Goal: Task Accomplishment & Management: Manage account settings

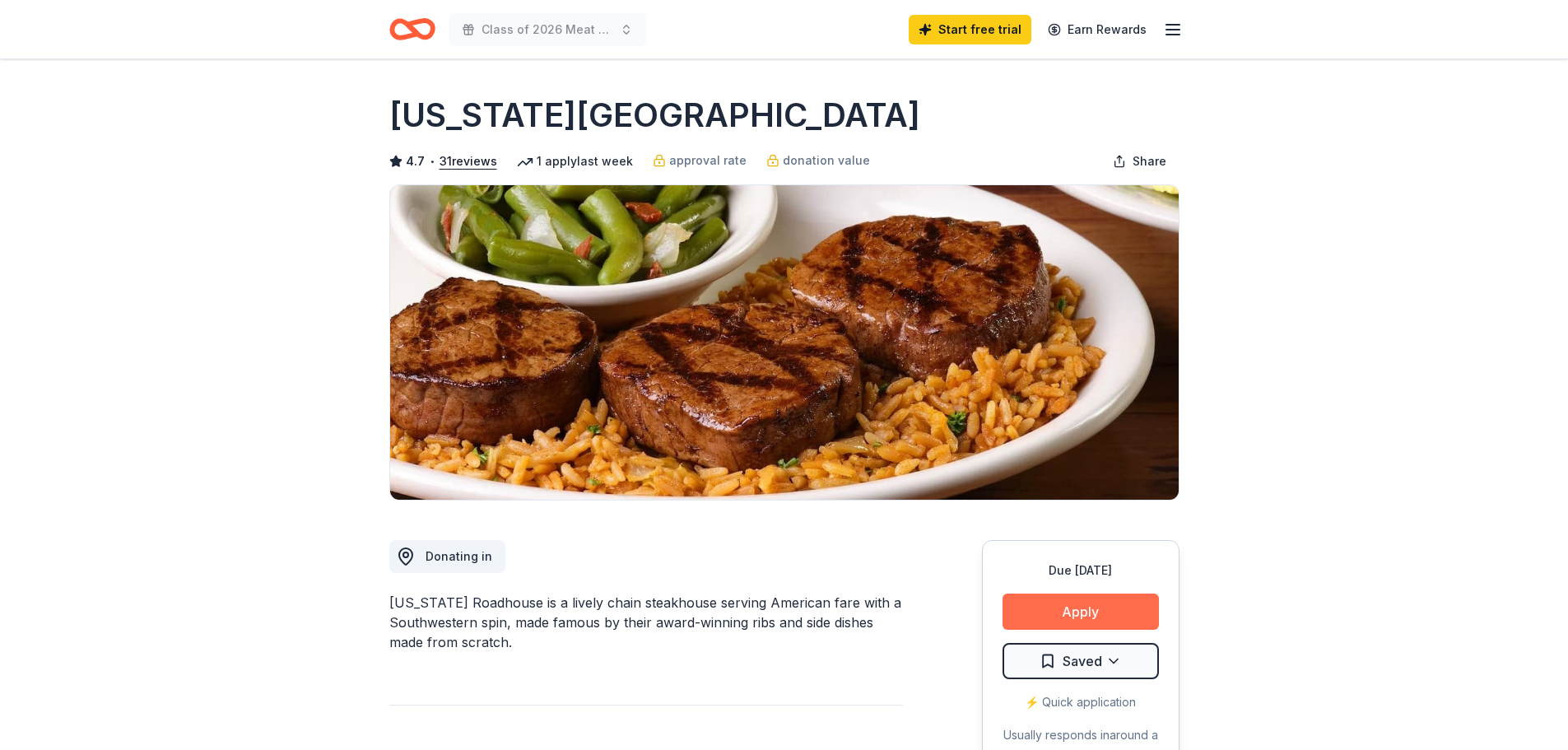
click at [1082, 604] on button "Apply" at bounding box center [1080, 611] width 157 height 36
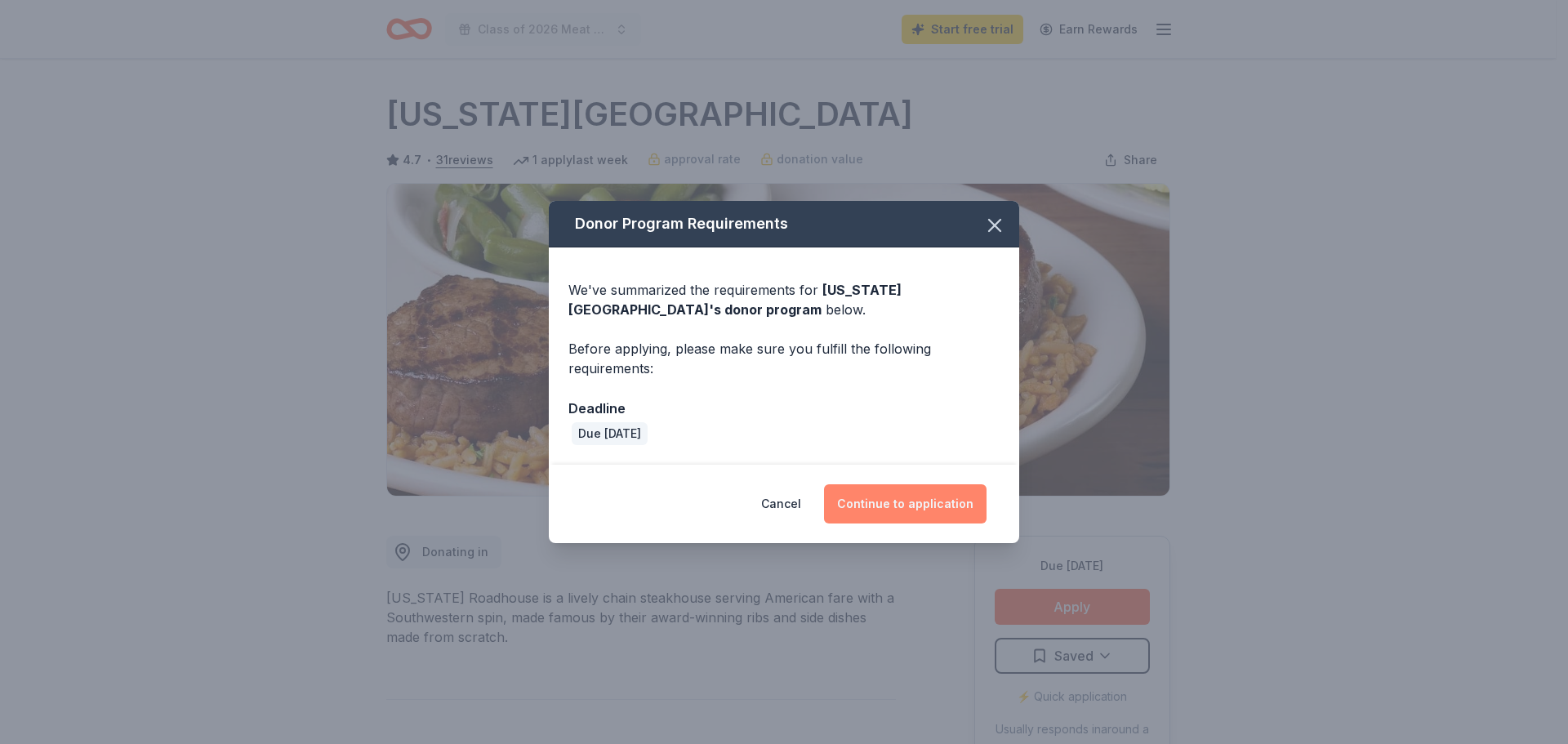
click at [906, 505] on button "Continue to application" at bounding box center [906, 503] width 163 height 39
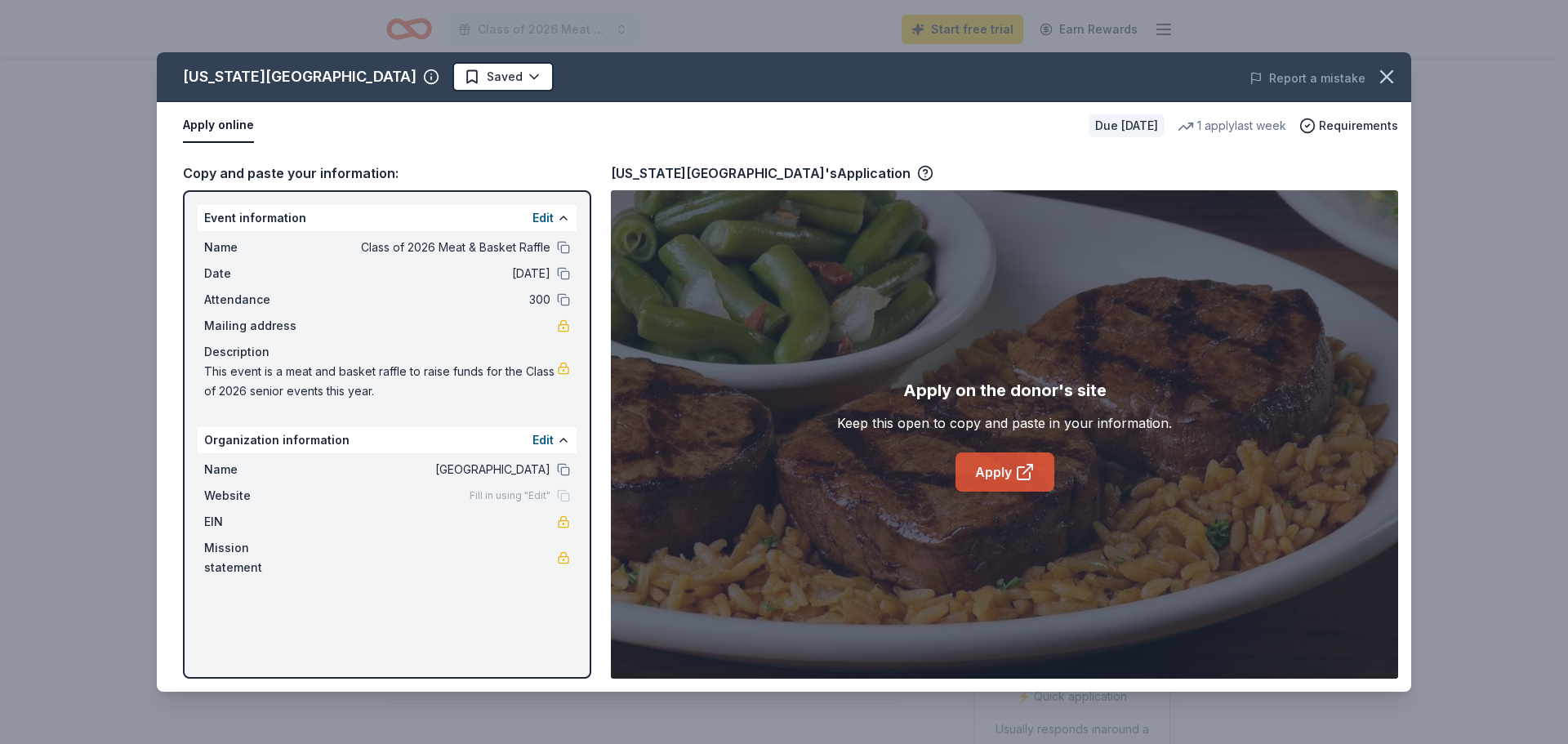
click at [1030, 473] on icon at bounding box center [1023, 473] width 12 height 12
click at [1368, 73] on div "Report a mistake" at bounding box center [1167, 78] width 488 height 45
click at [1389, 74] on icon "button" at bounding box center [1387, 77] width 11 height 11
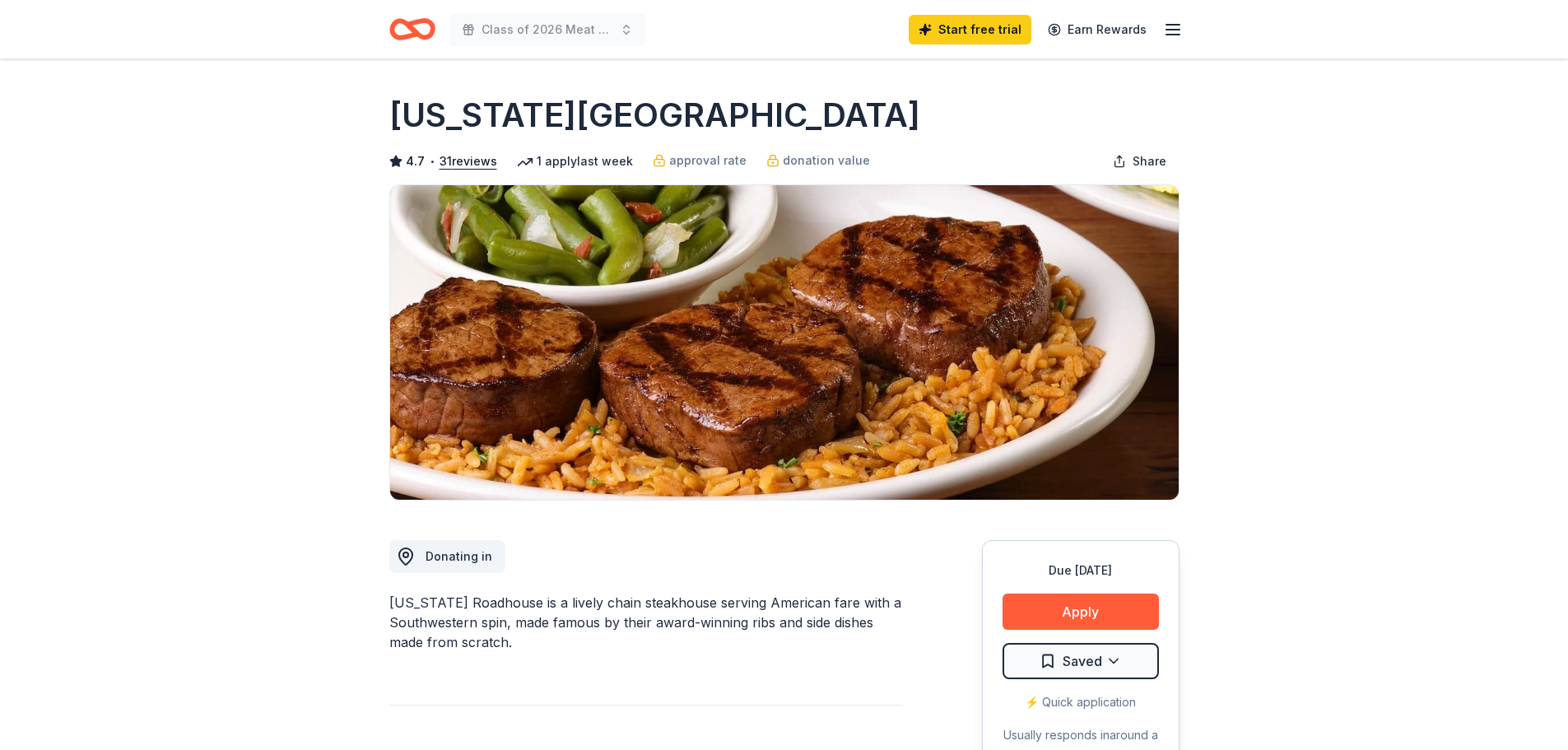
click at [415, 21] on icon "Home" at bounding box center [419, 29] width 25 height 17
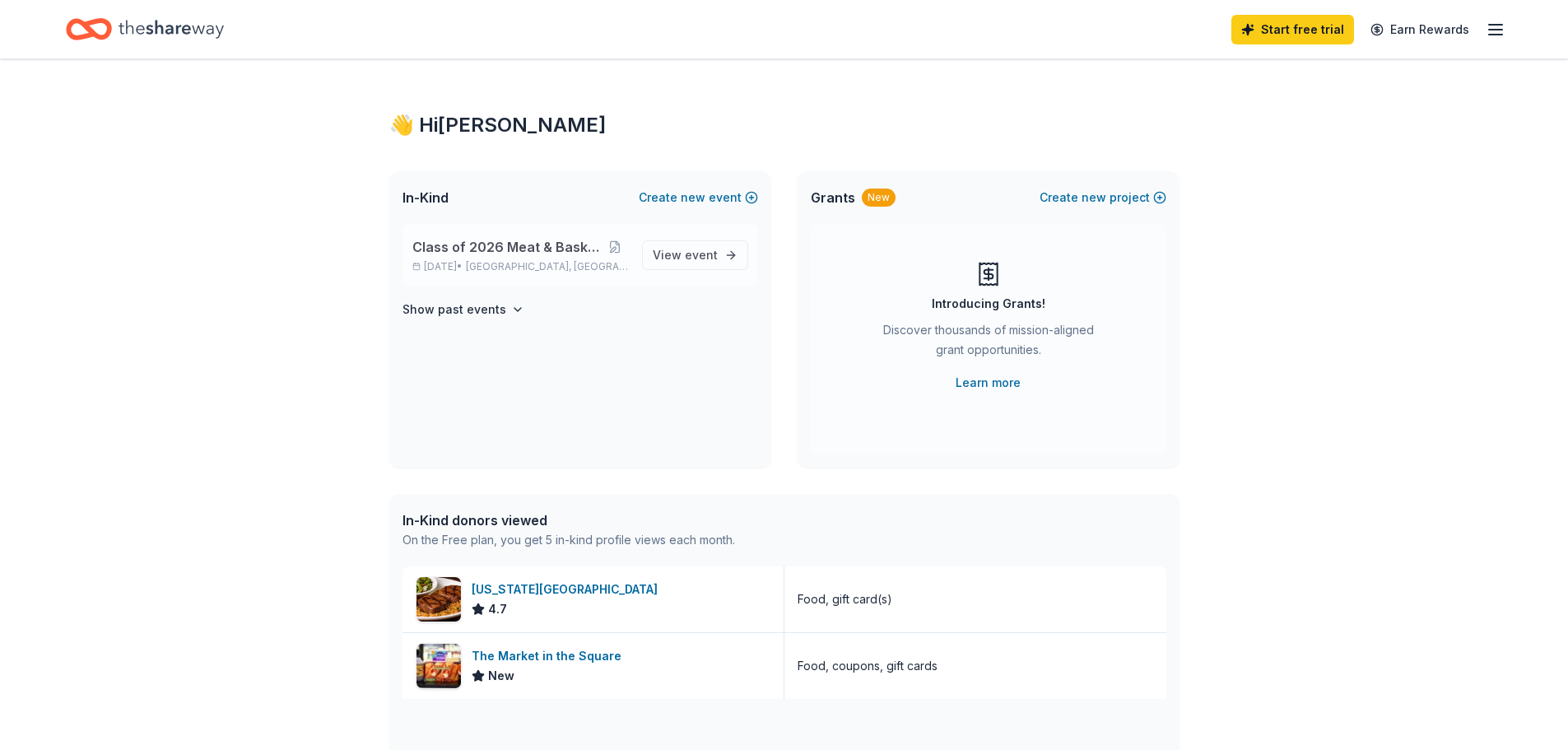
click at [547, 261] on span "[GEOGRAPHIC_DATA], [GEOGRAPHIC_DATA]" at bounding box center [547, 267] width 162 height 13
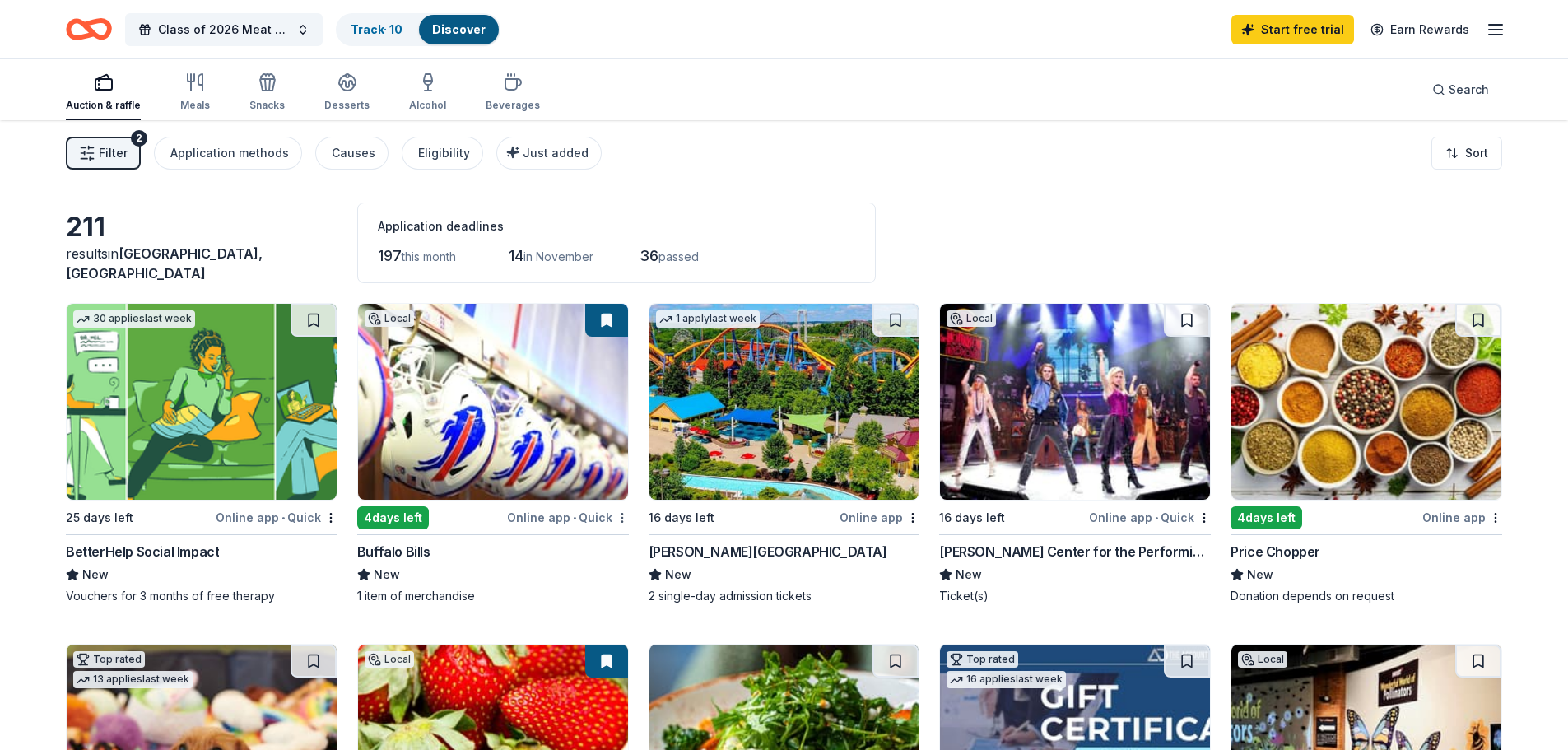
click at [618, 520] on html "10% Class of 2026 Meat & Basket Raffle Track · 10 Discover Start free trial Ear…" at bounding box center [784, 375] width 1568 height 750
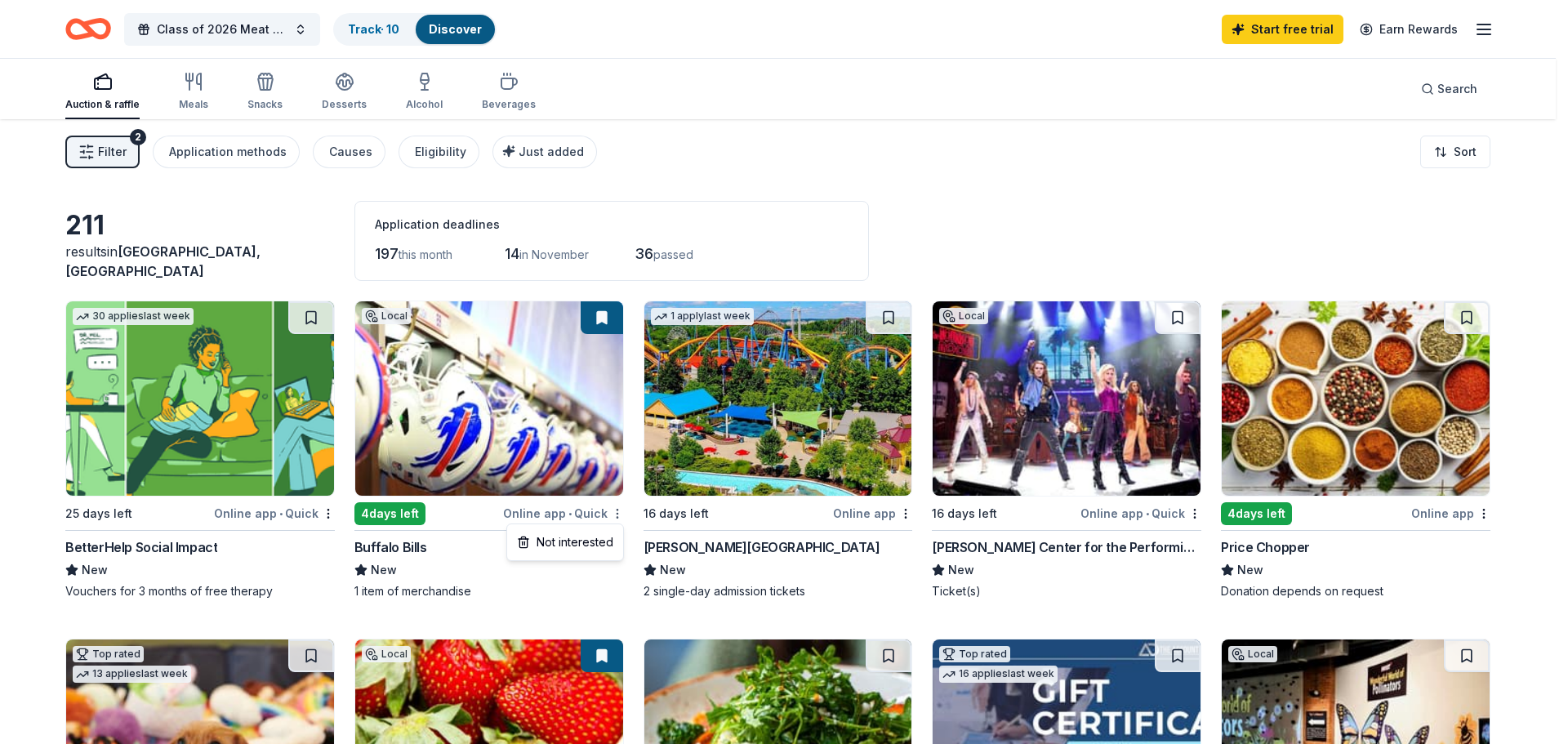
click at [612, 512] on html "10% Class of 2026 Meat & Basket Raffle Track · 10 Discover Start free trial Ear…" at bounding box center [784, 372] width 1568 height 744
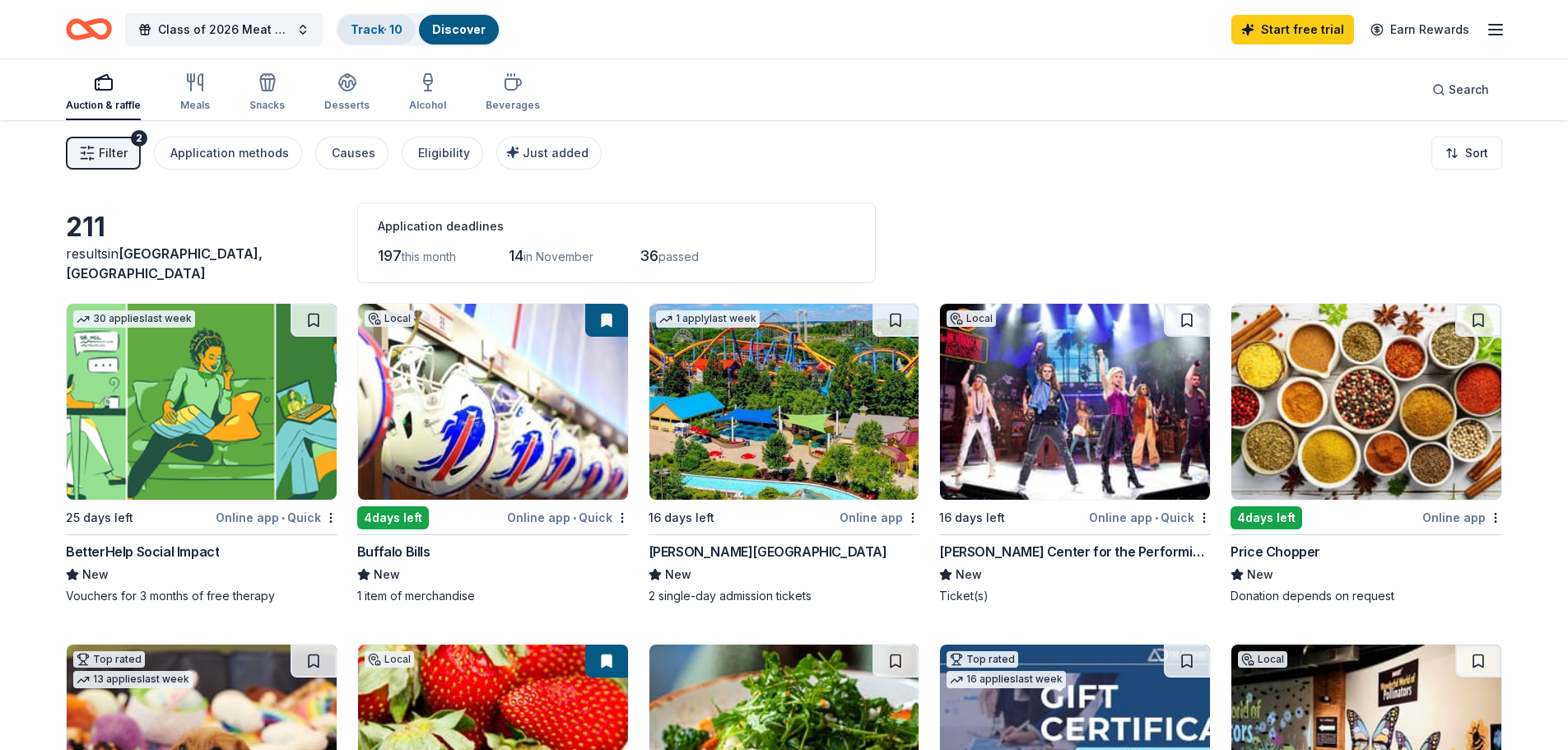
click at [396, 18] on div "Track · 10" at bounding box center [377, 30] width 78 height 30
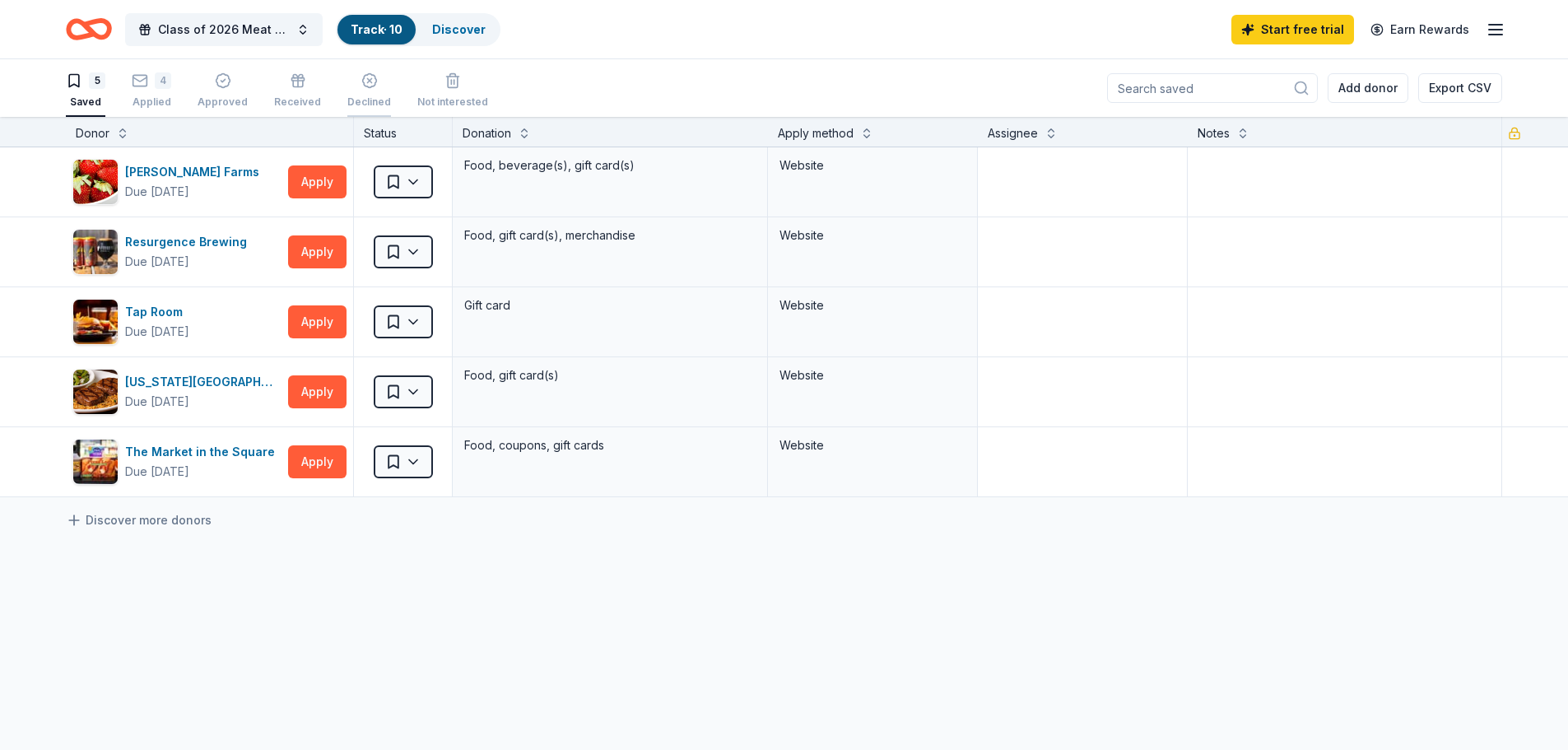
click at [364, 89] on div "Declined" at bounding box center [368, 90] width 44 height 36
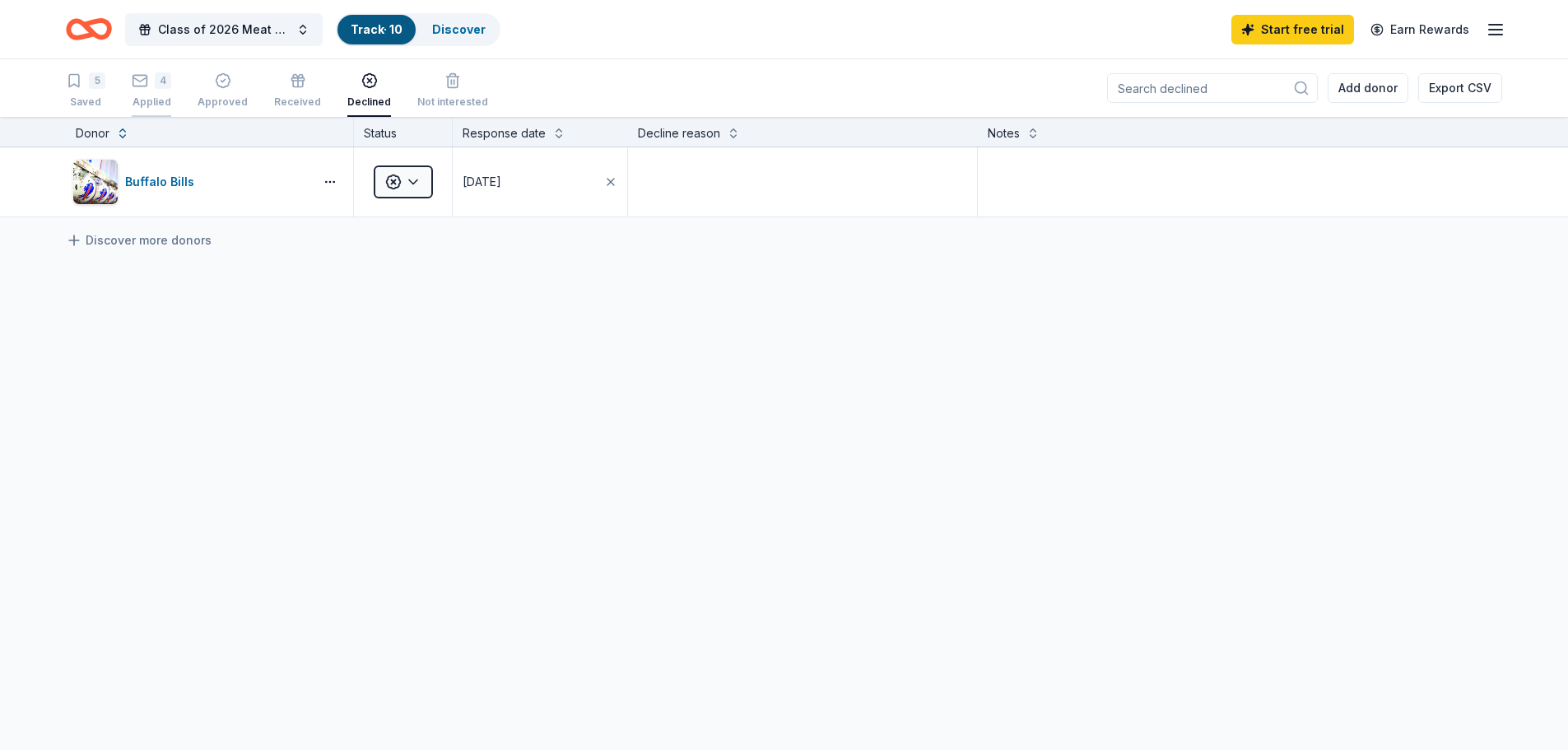
click at [152, 96] on div "Applied" at bounding box center [151, 102] width 39 height 13
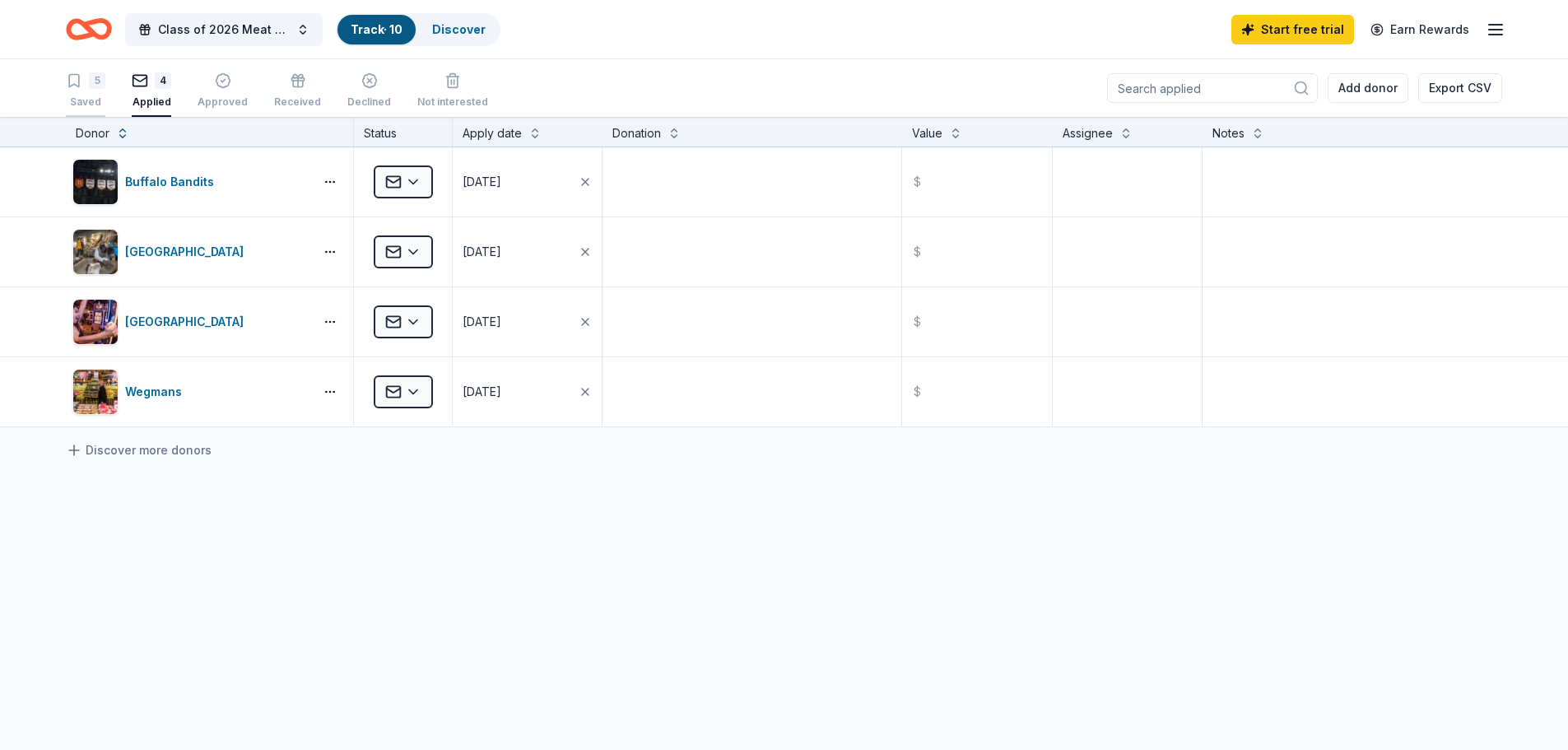
click at [94, 101] on div "Saved" at bounding box center [86, 102] width 39 height 13
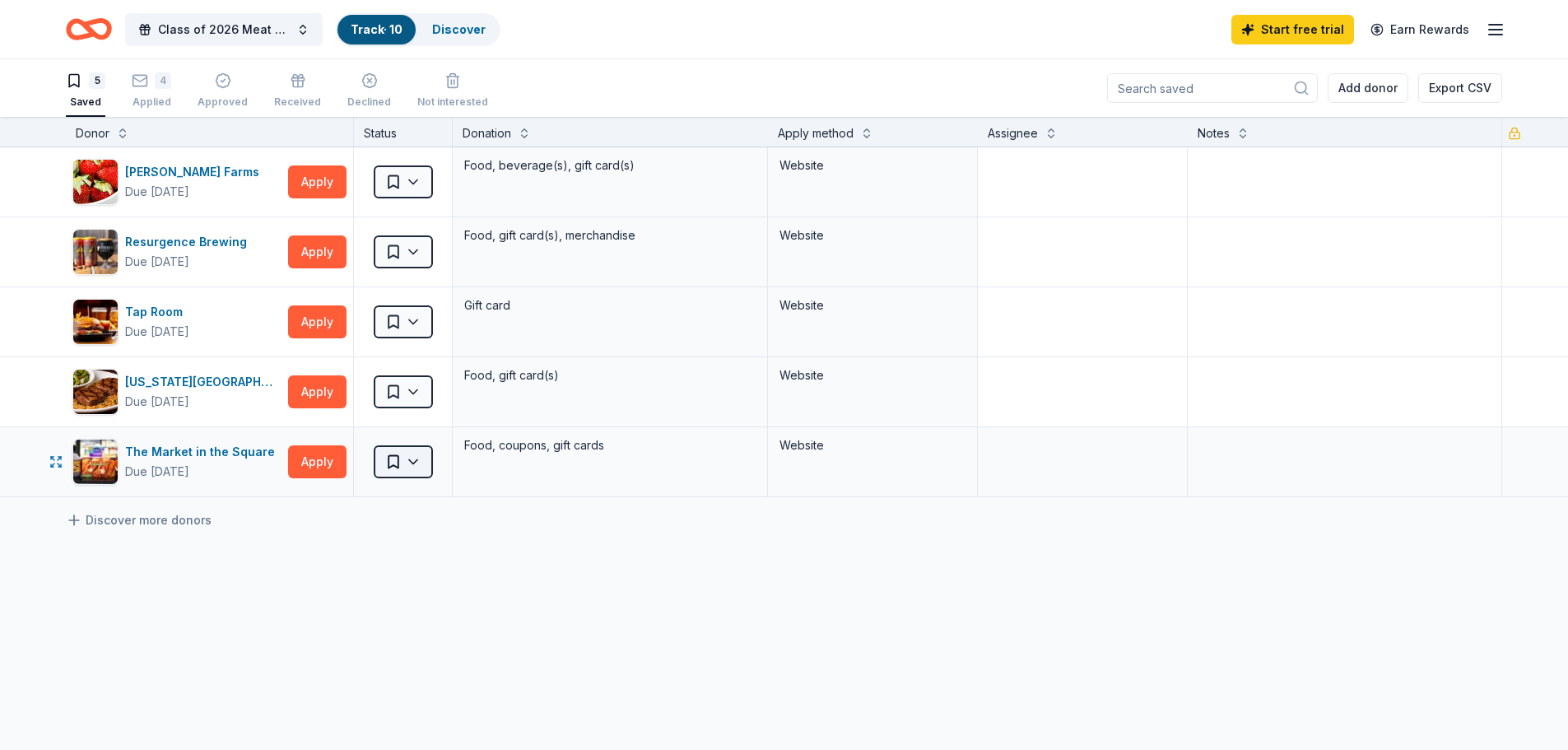
click at [415, 468] on html "10% Class of 2026 Meat & Basket Raffle Track · 10 Discover Start free trial Ear…" at bounding box center [784, 375] width 1568 height 750
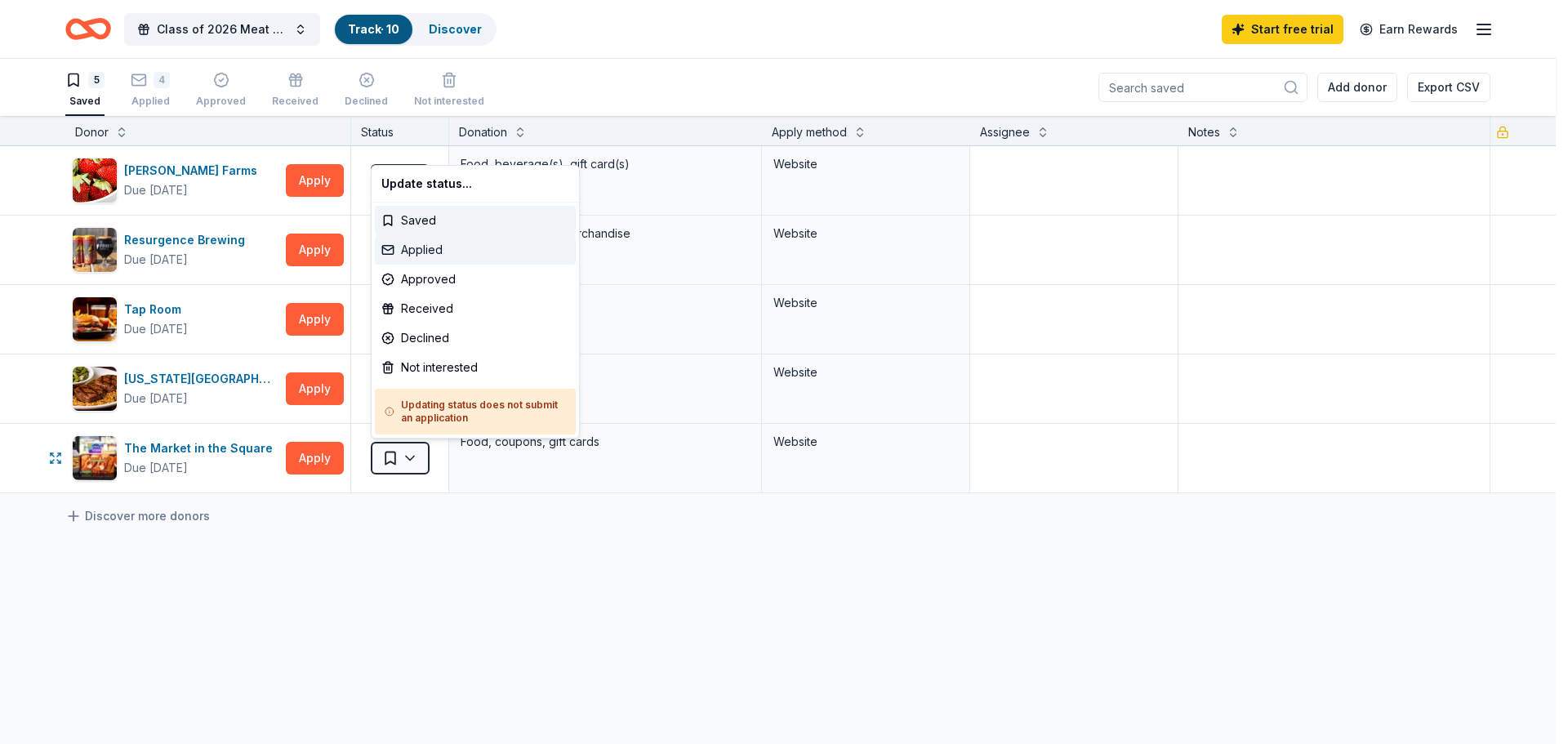
click at [417, 251] on div "Applied" at bounding box center [475, 250] width 201 height 30
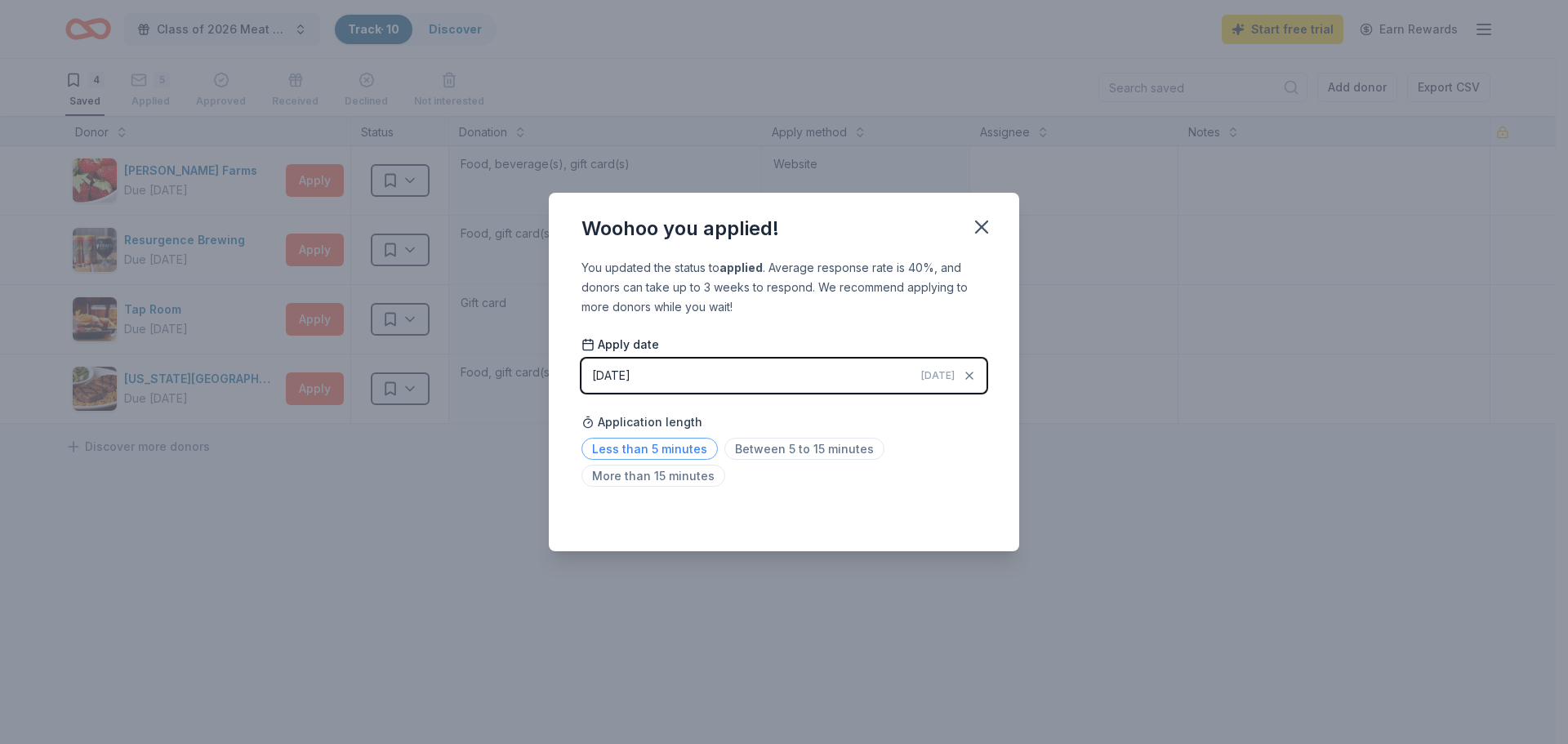
click at [666, 449] on span "Less than 5 minutes" at bounding box center [648, 449] width 136 height 22
click at [974, 233] on icon "button" at bounding box center [982, 227] width 23 height 23
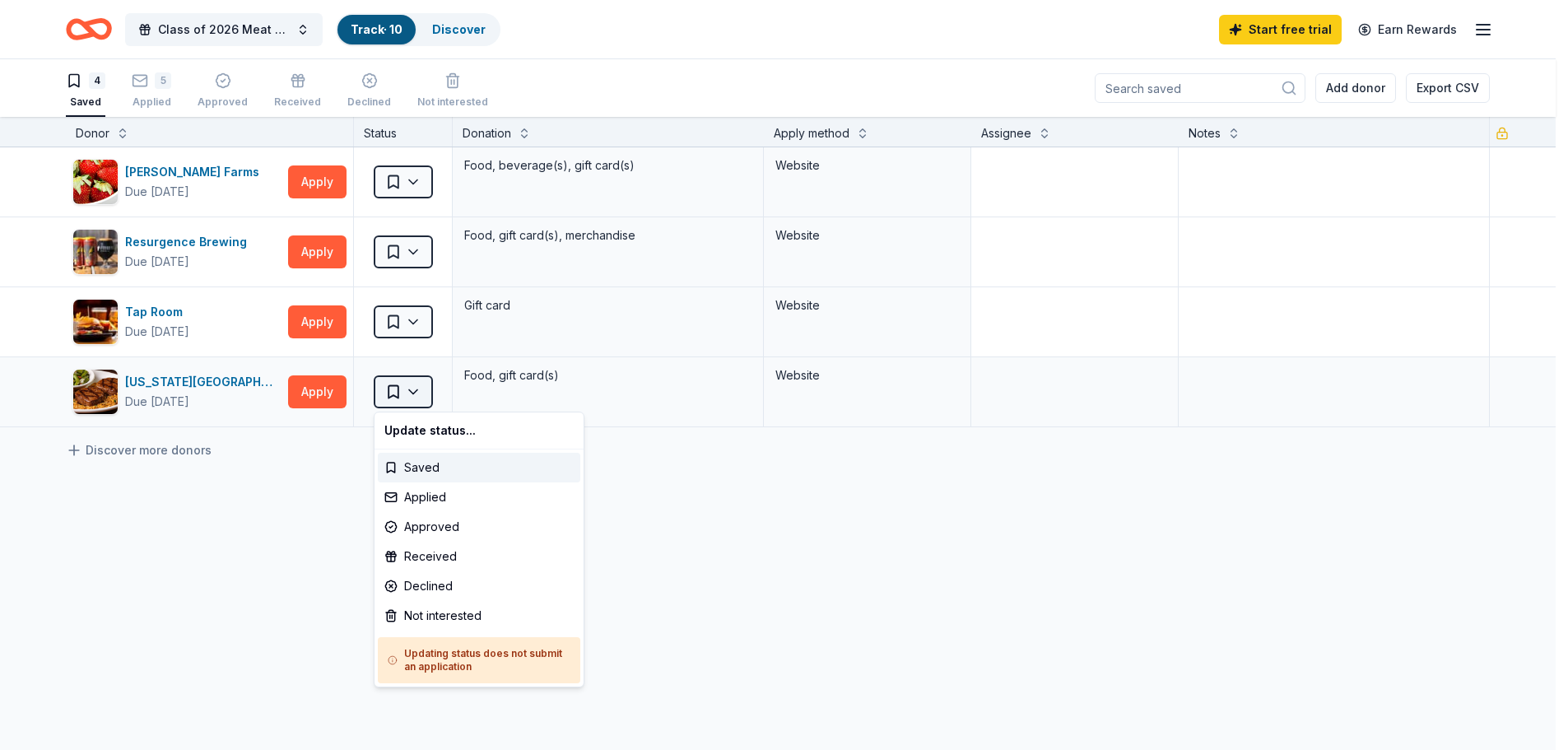
click at [413, 399] on html "10% Class of 2026 Meat & Basket Raffle Track · 10 Discover Start free trial Ear…" at bounding box center [784, 375] width 1568 height 750
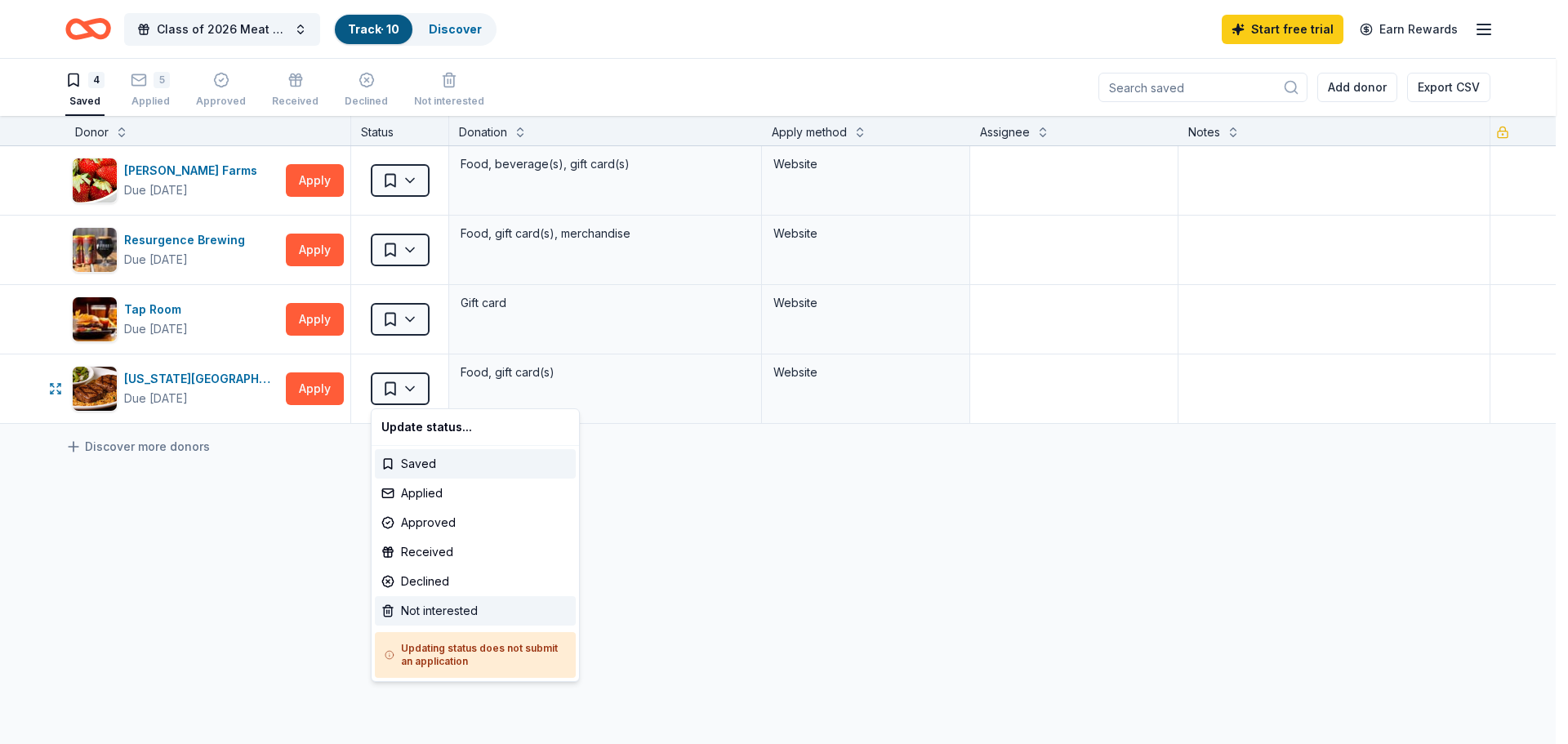
click at [433, 607] on div "Not interested" at bounding box center [475, 611] width 201 height 30
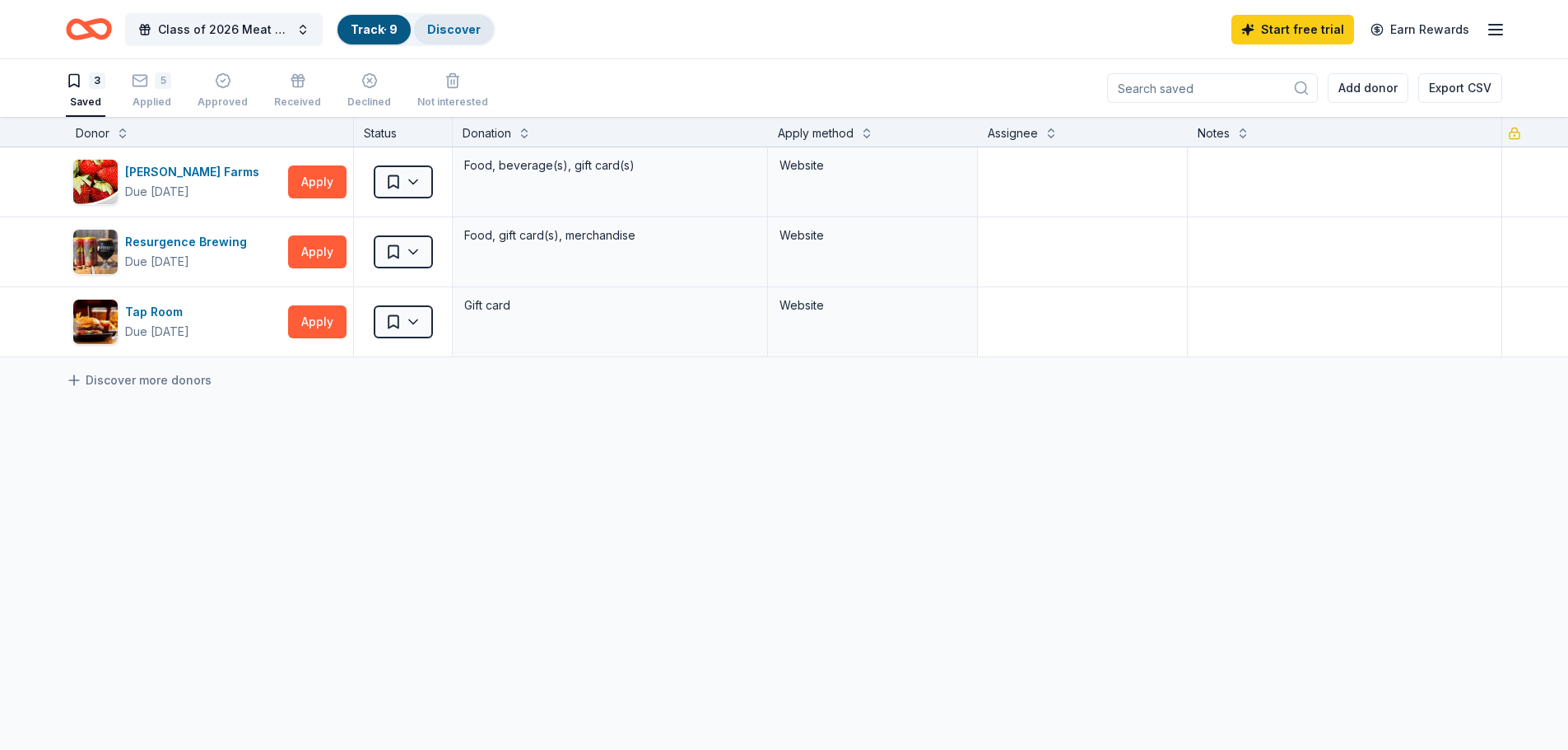
click at [462, 30] on link "Discover" at bounding box center [453, 29] width 53 height 14
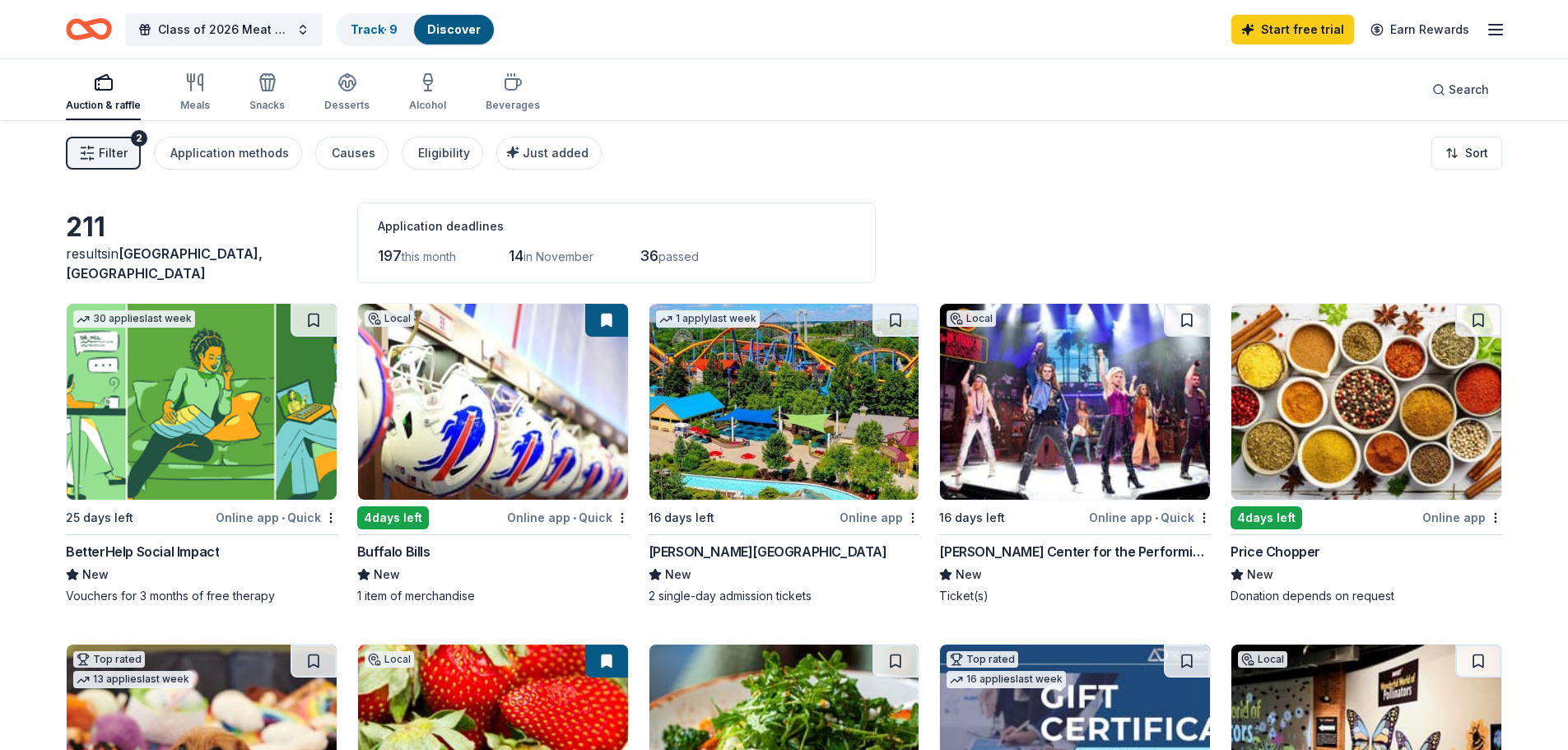
click at [119, 165] on button "Filter 2" at bounding box center [103, 153] width 75 height 33
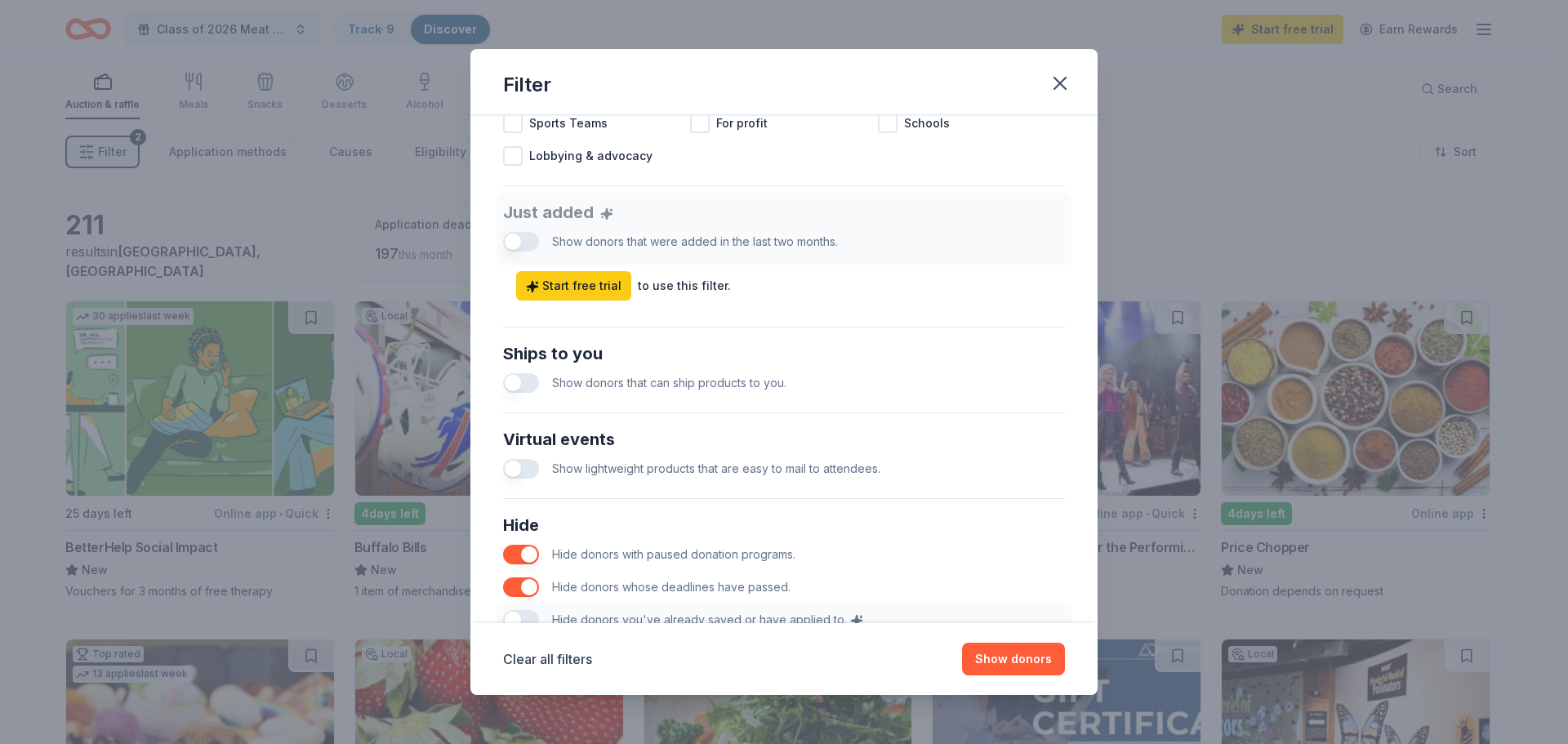
scroll to position [679, 0]
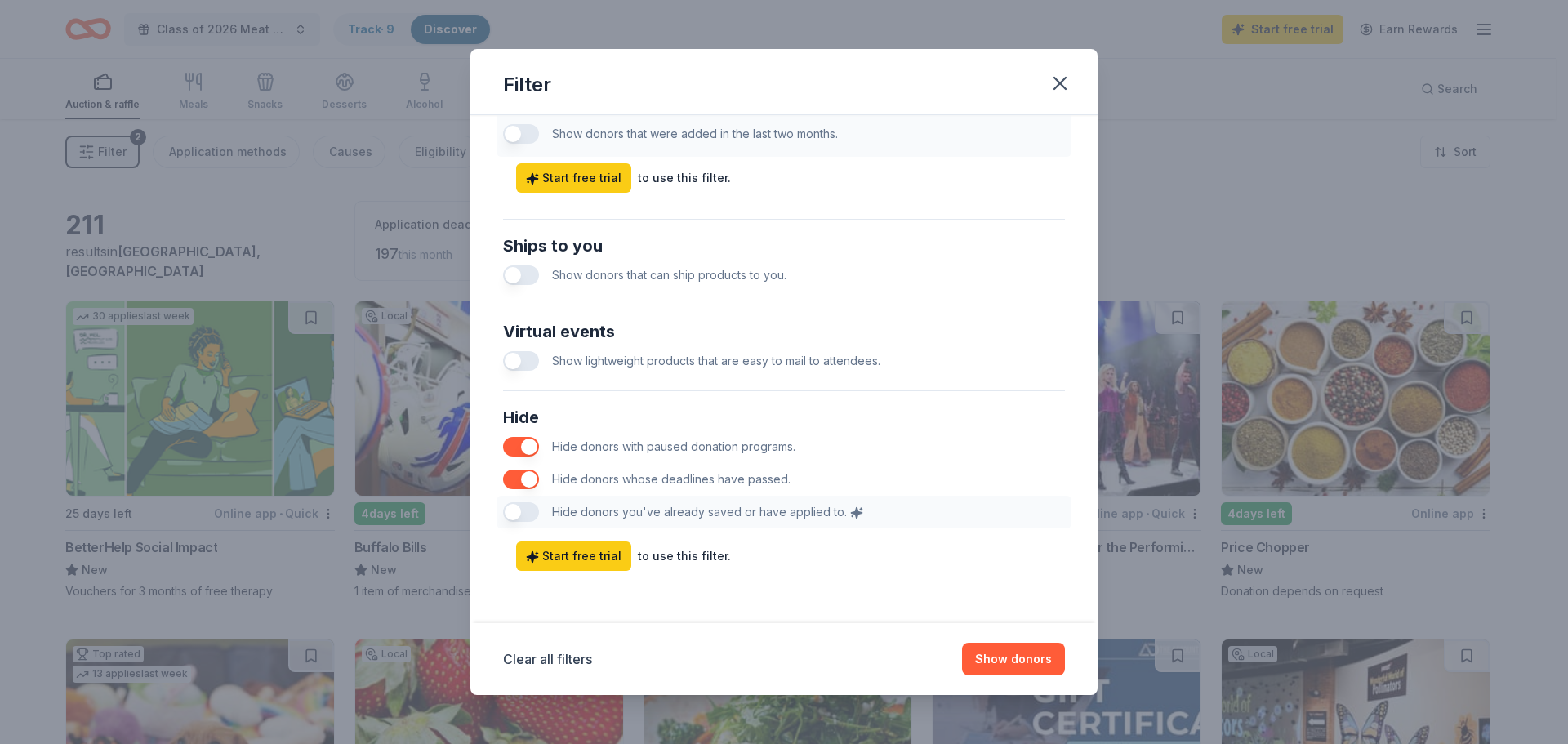
click at [515, 512] on div "Hide Hide donors with paused donation programs. Hide donors whose deadlines hav…" at bounding box center [784, 466] width 574 height 137
click at [516, 515] on div "Hide Hide donors with paused donation programs. Hide donors whose deadlines hav…" at bounding box center [784, 466] width 574 height 137
click at [520, 514] on div "Hide Hide donors with paused donation programs. Hide donors whose deadlines hav…" at bounding box center [784, 466] width 574 height 137
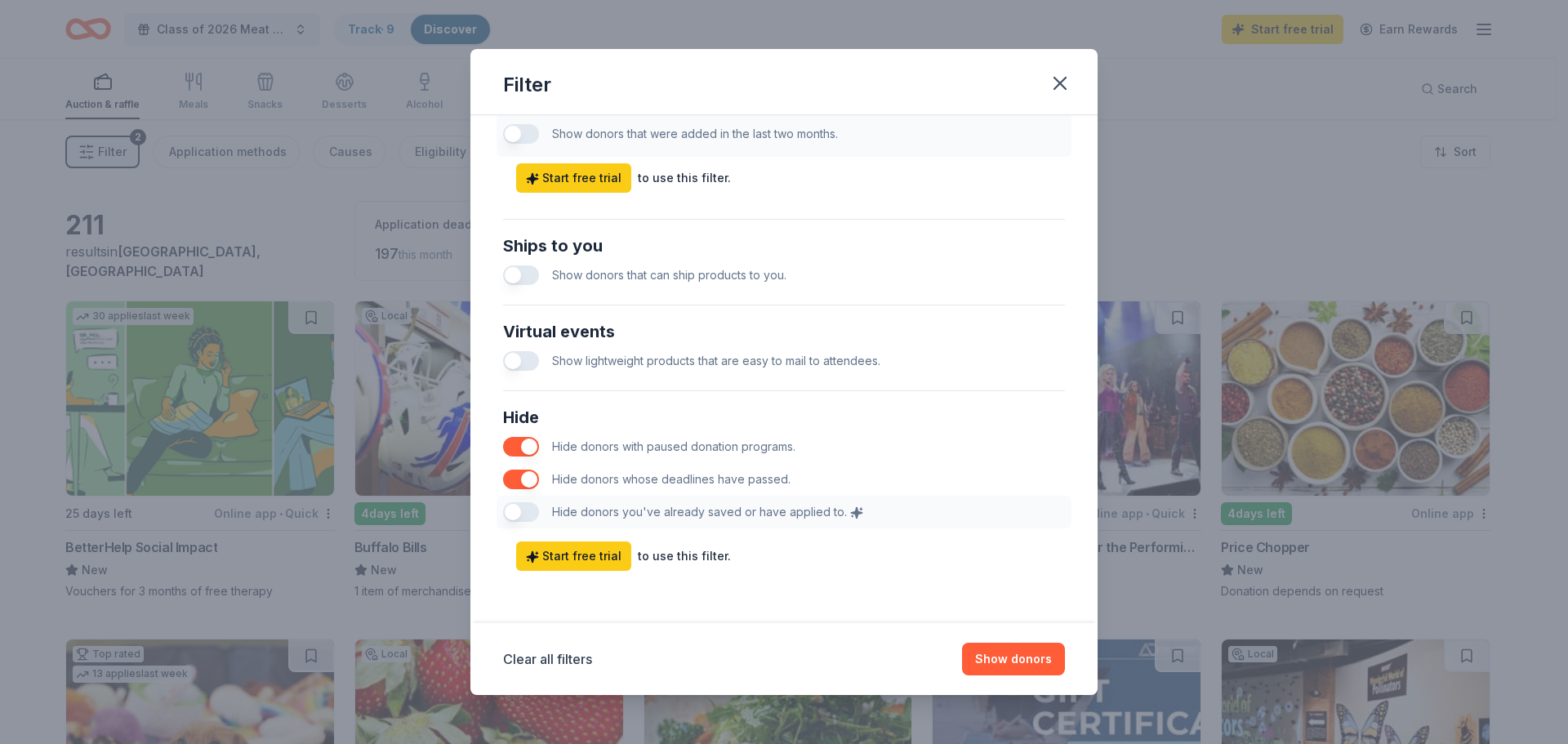
click at [521, 512] on div "Hide Hide donors with paused donation programs. Hide donors whose deadlines hav…" at bounding box center [784, 466] width 574 height 137
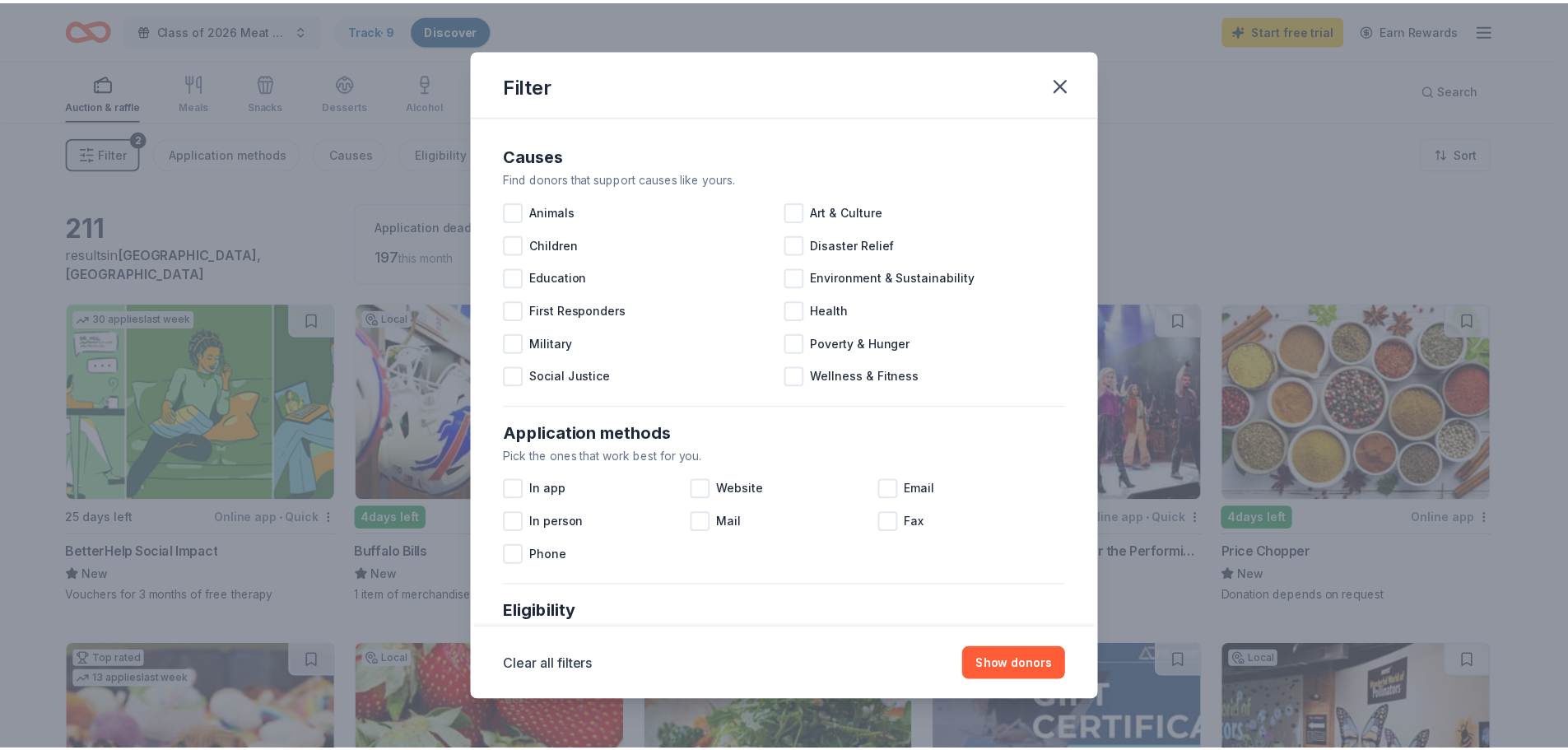
scroll to position [494, 0]
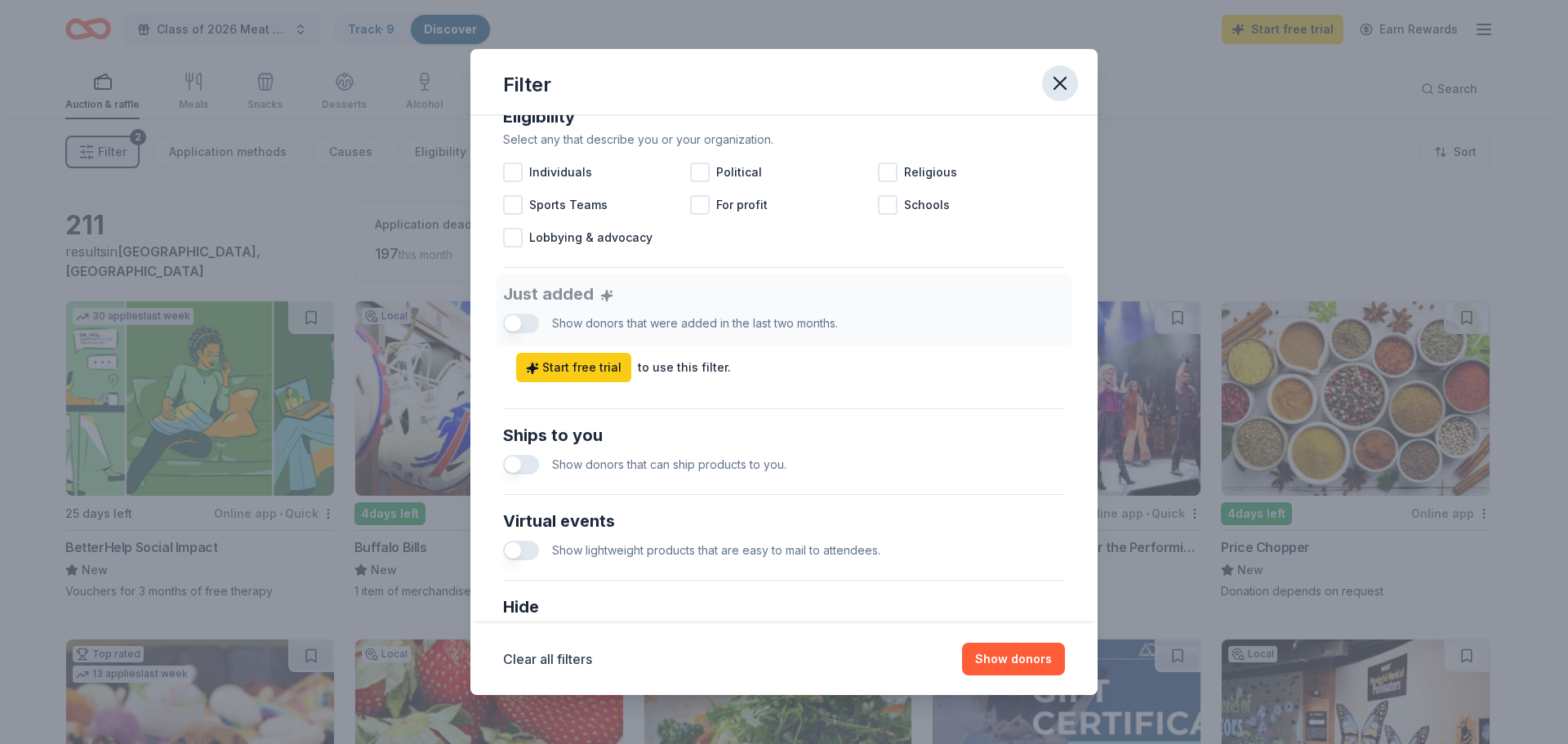
click at [1062, 81] on icon "button" at bounding box center [1060, 83] width 11 height 11
